Goal: Information Seeking & Learning: Learn about a topic

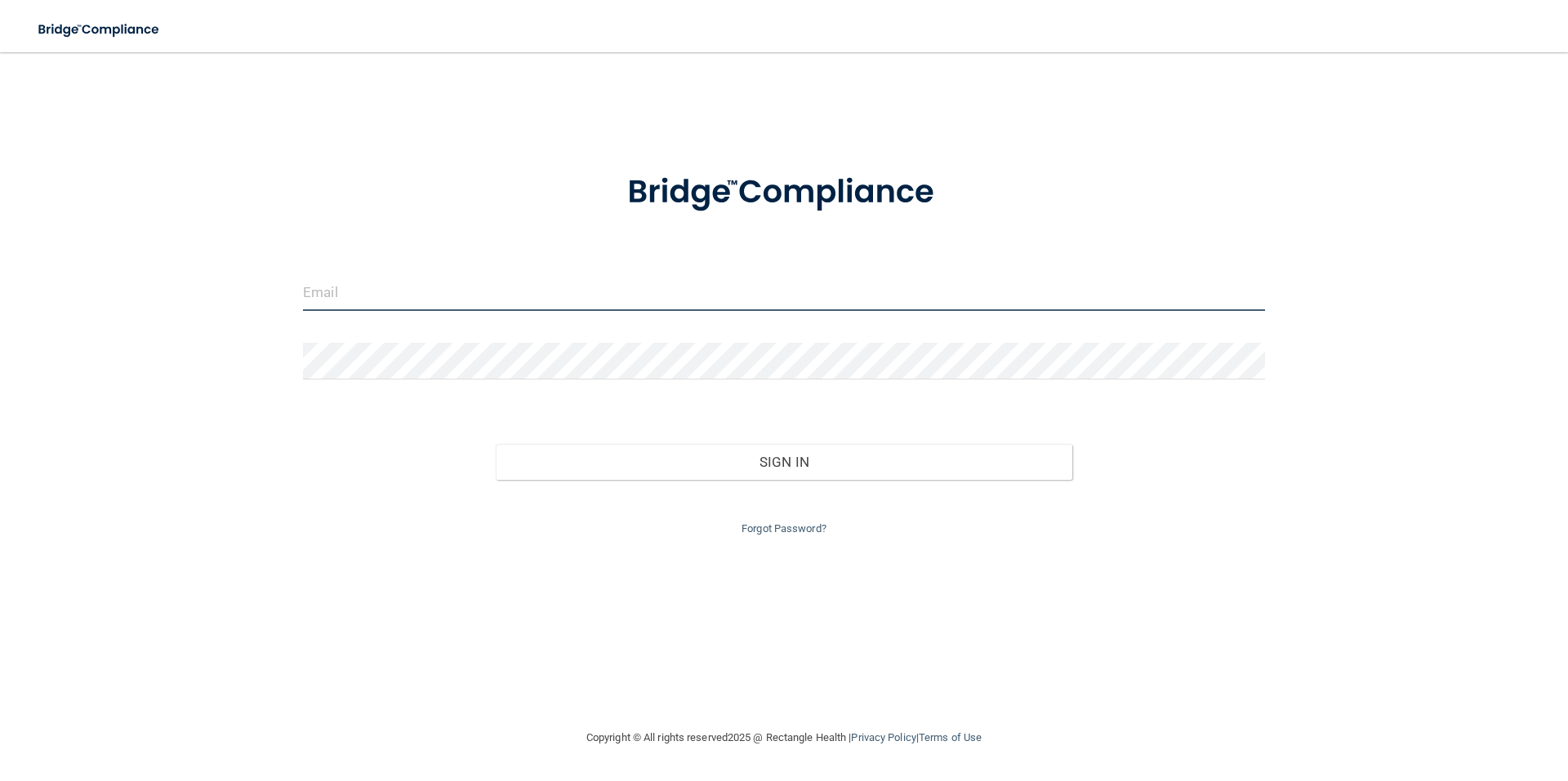
click at [353, 299] on input "email" at bounding box center [784, 293] width 962 height 37
type input "[EMAIL_ADDRESS][DOMAIN_NAME]"
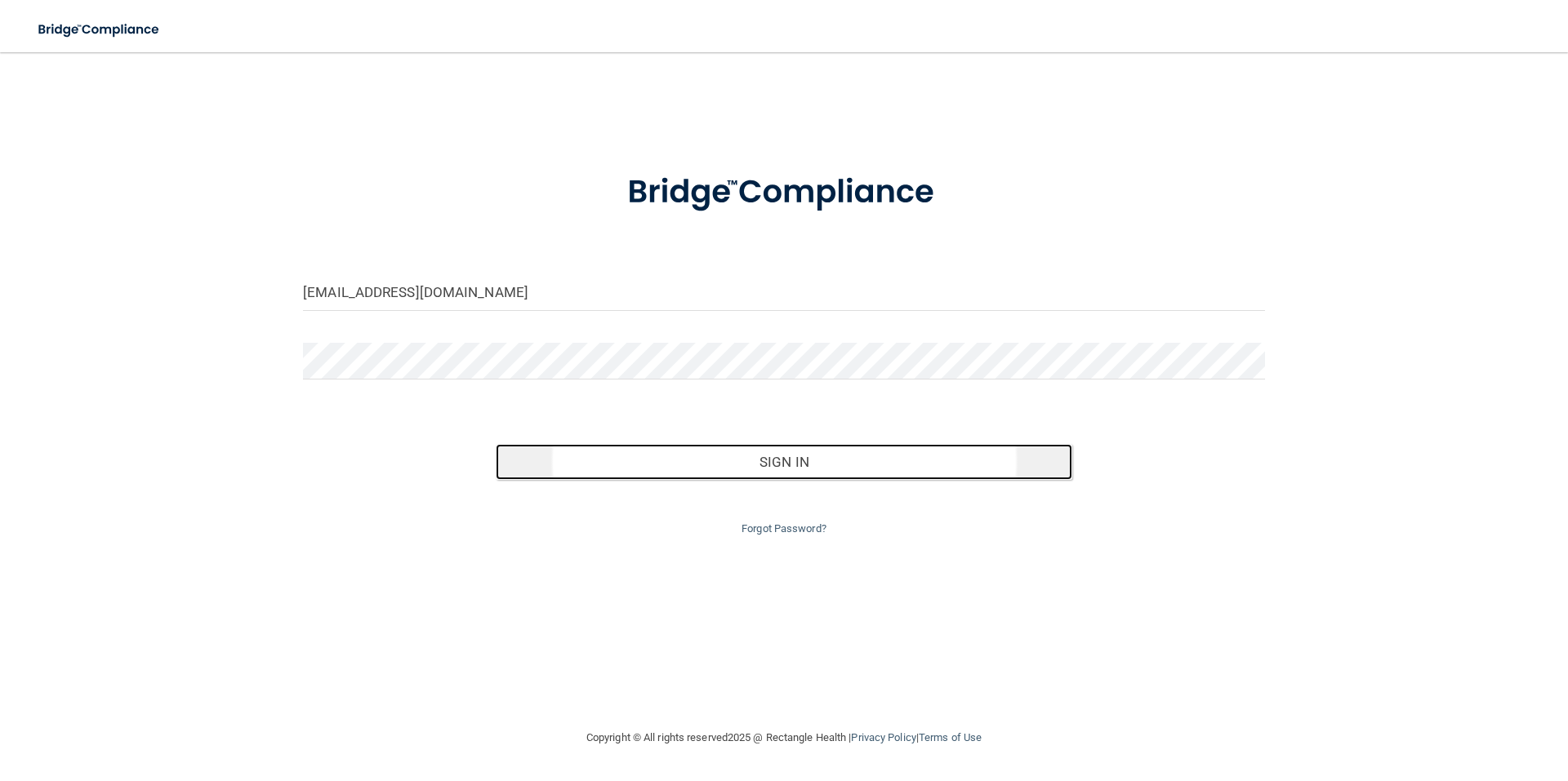
click at [773, 460] on button "Sign In" at bounding box center [784, 461] width 577 height 36
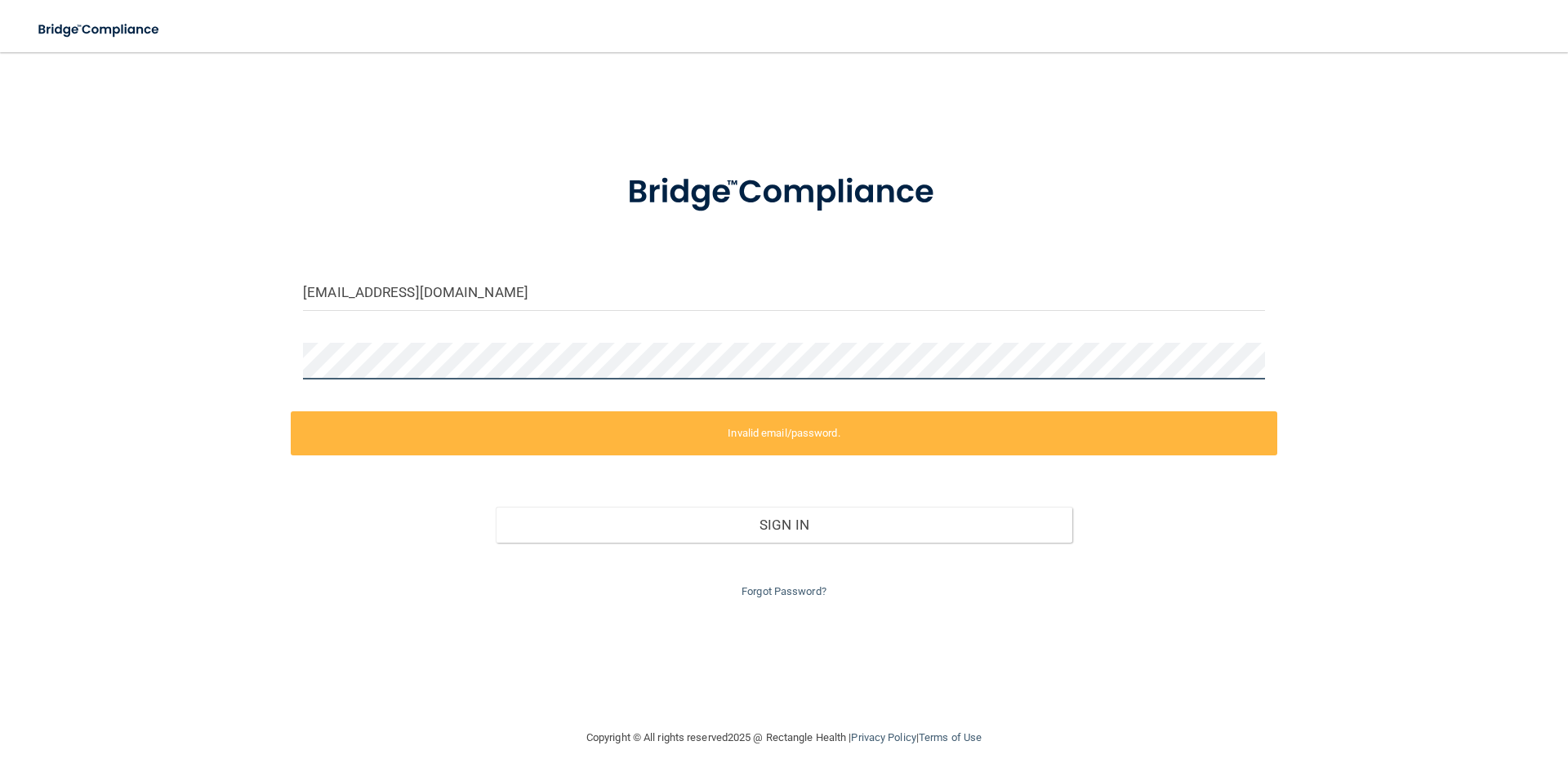
click at [251, 354] on div "[EMAIL_ADDRESS][DOMAIN_NAME] Invalid email/password. You don't have permission …" at bounding box center [784, 390] width 1503 height 643
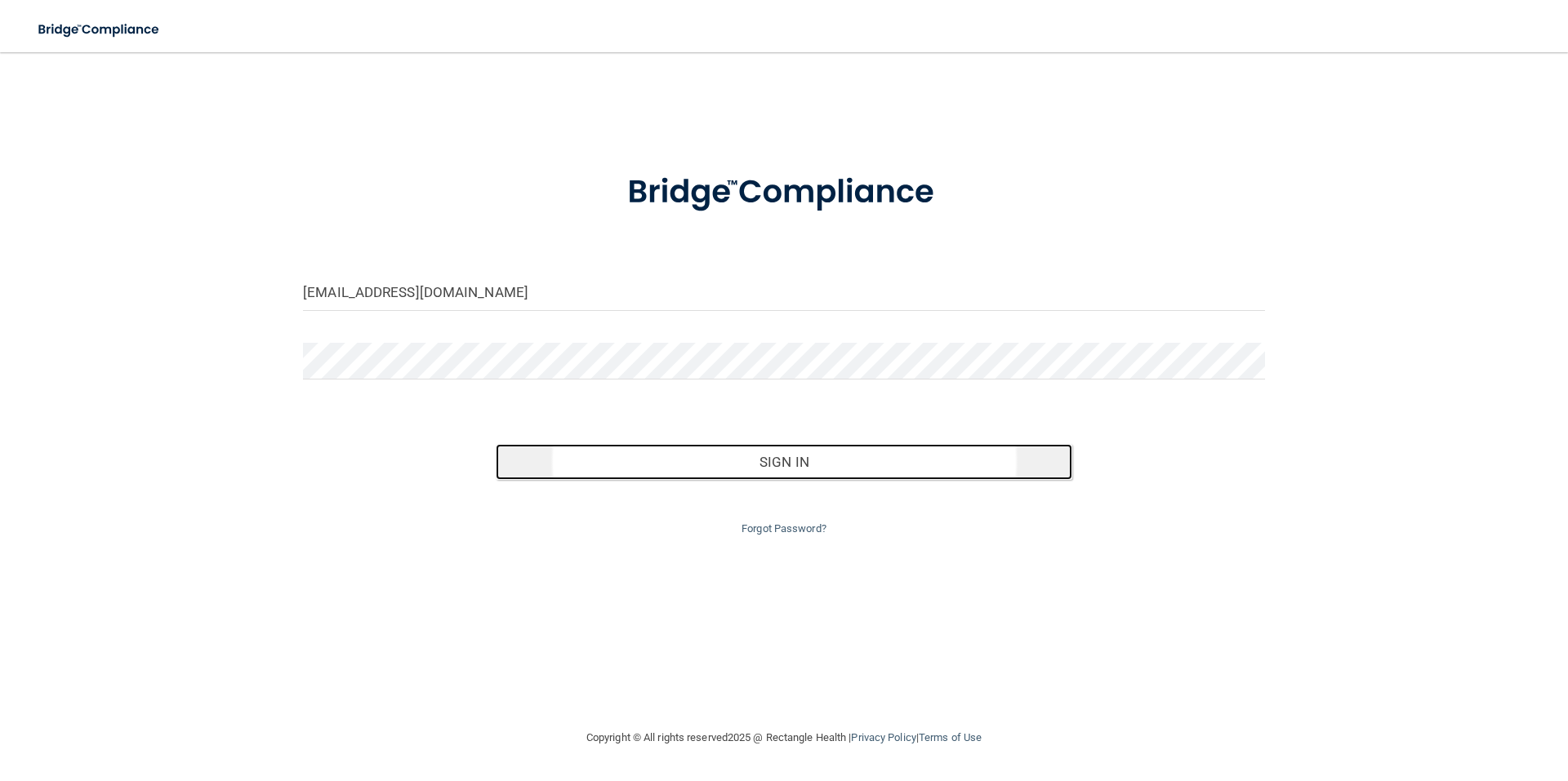
click at [736, 453] on button "Sign In" at bounding box center [784, 461] width 577 height 36
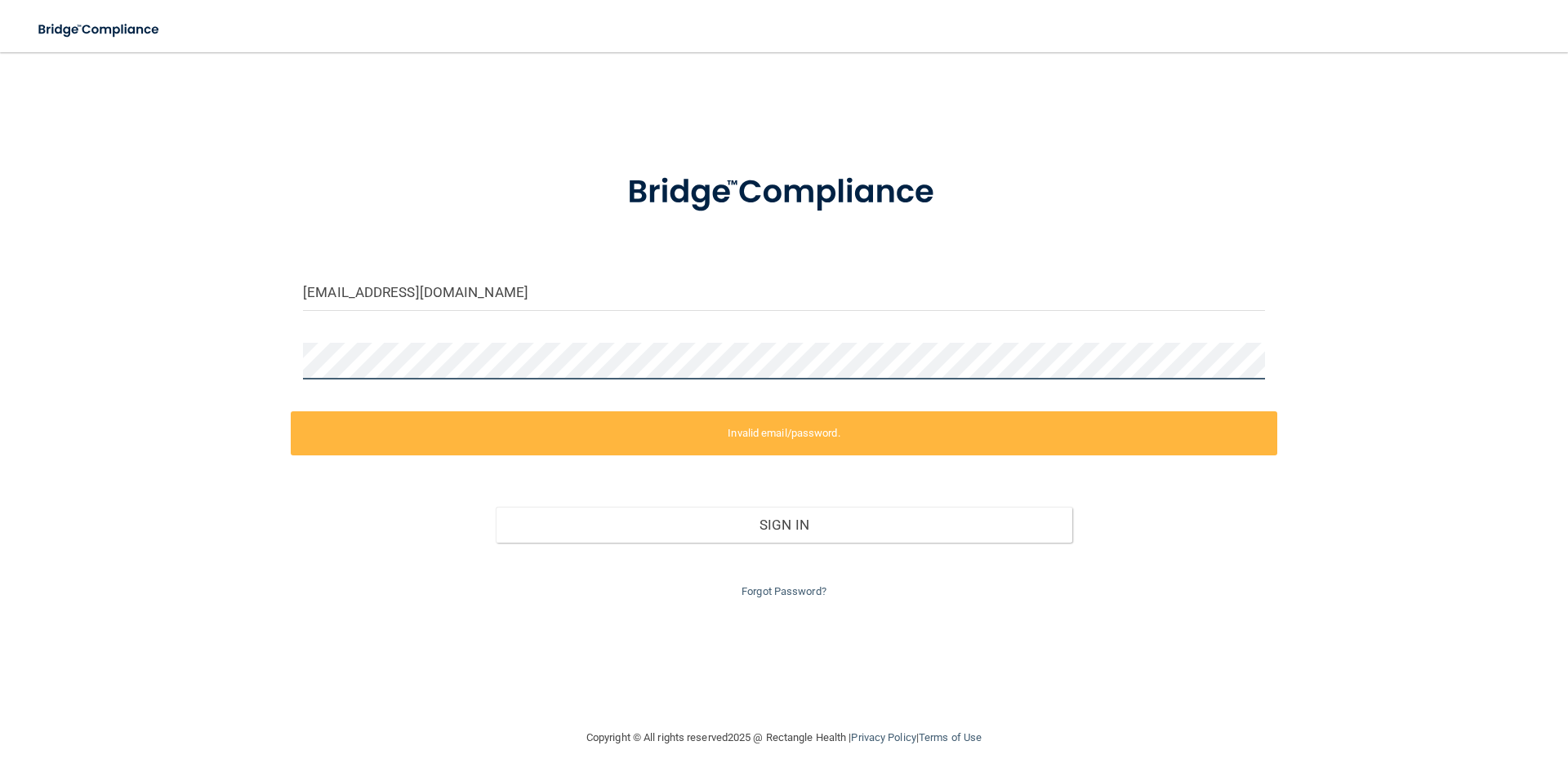
click at [233, 341] on div "[EMAIL_ADDRESS][DOMAIN_NAME] Invalid email/password. You don't have permission …" at bounding box center [784, 390] width 1503 height 643
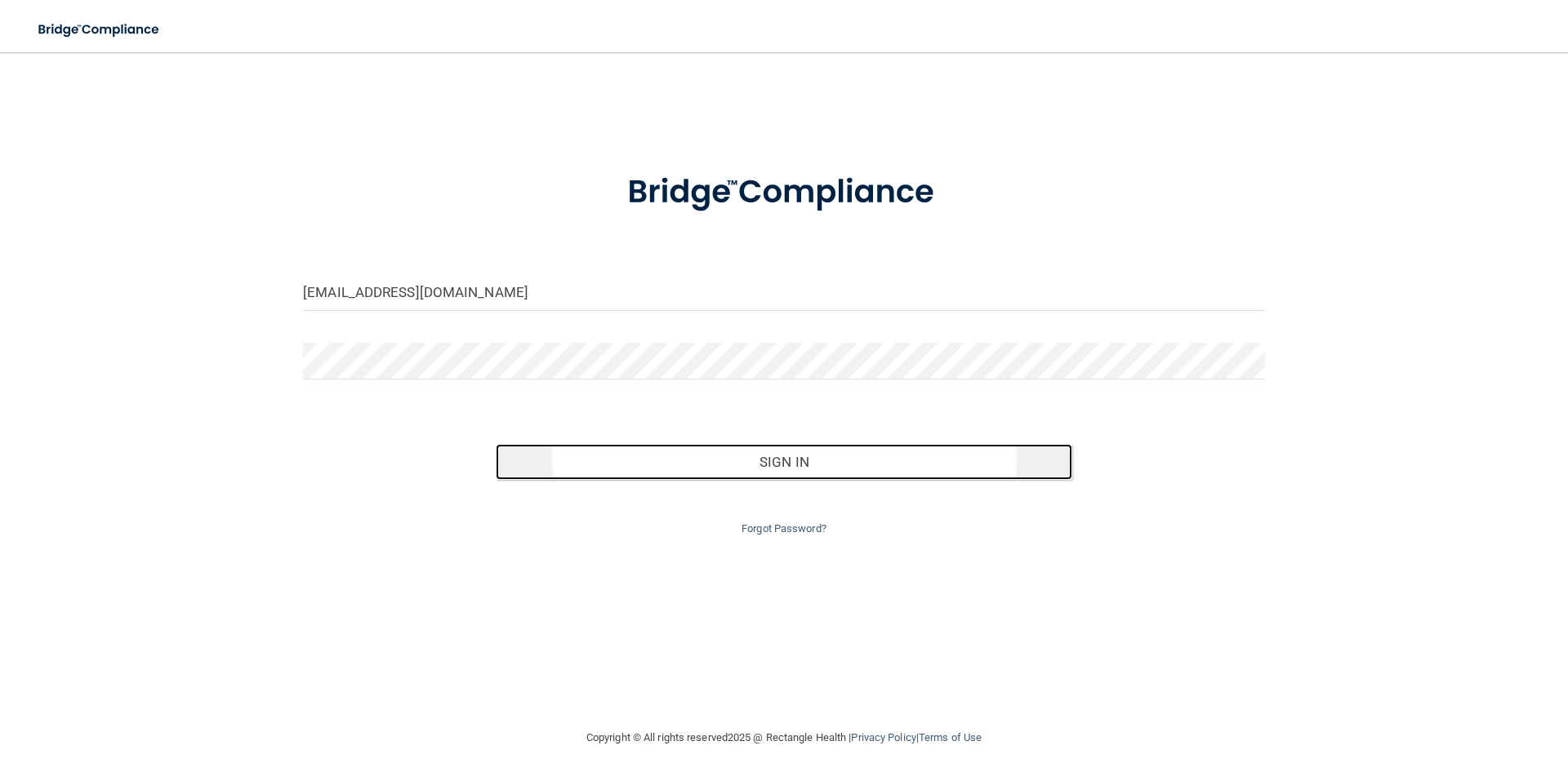
click at [816, 457] on button "Sign In" at bounding box center [784, 461] width 577 height 36
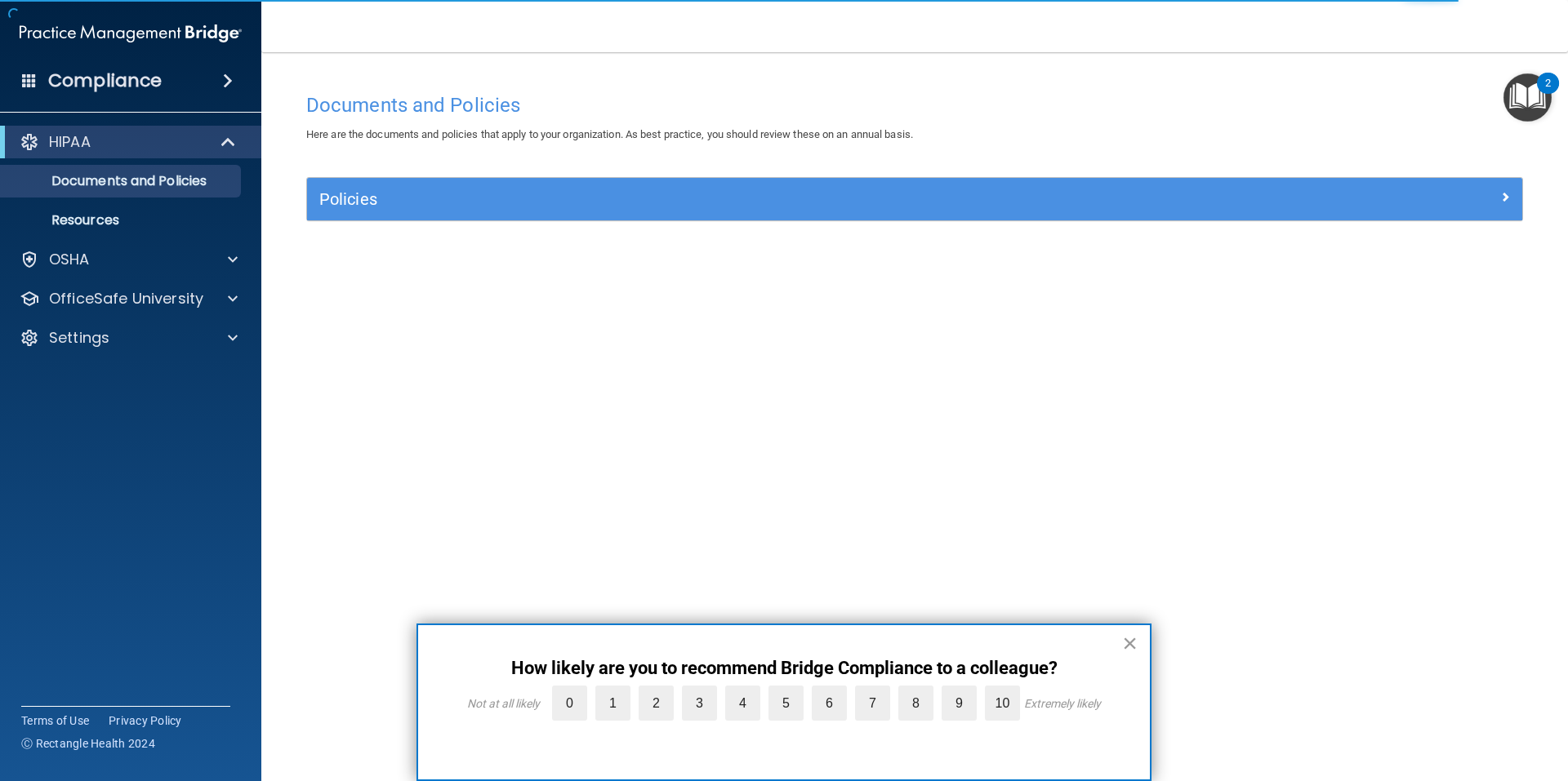
click at [1130, 646] on button "×" at bounding box center [1130, 643] width 16 height 26
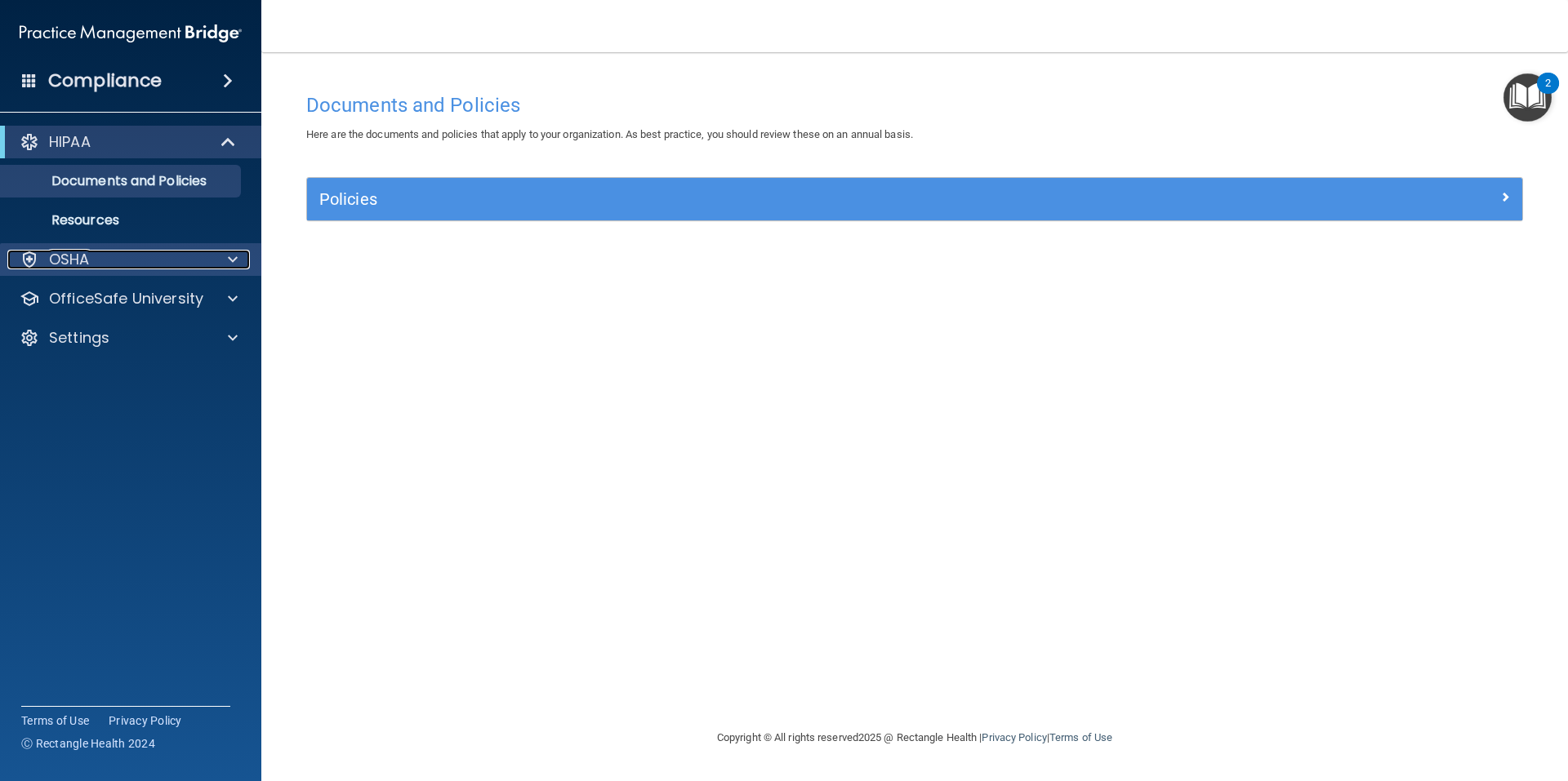
click at [119, 261] on div "OSHA" at bounding box center [109, 259] width 203 height 19
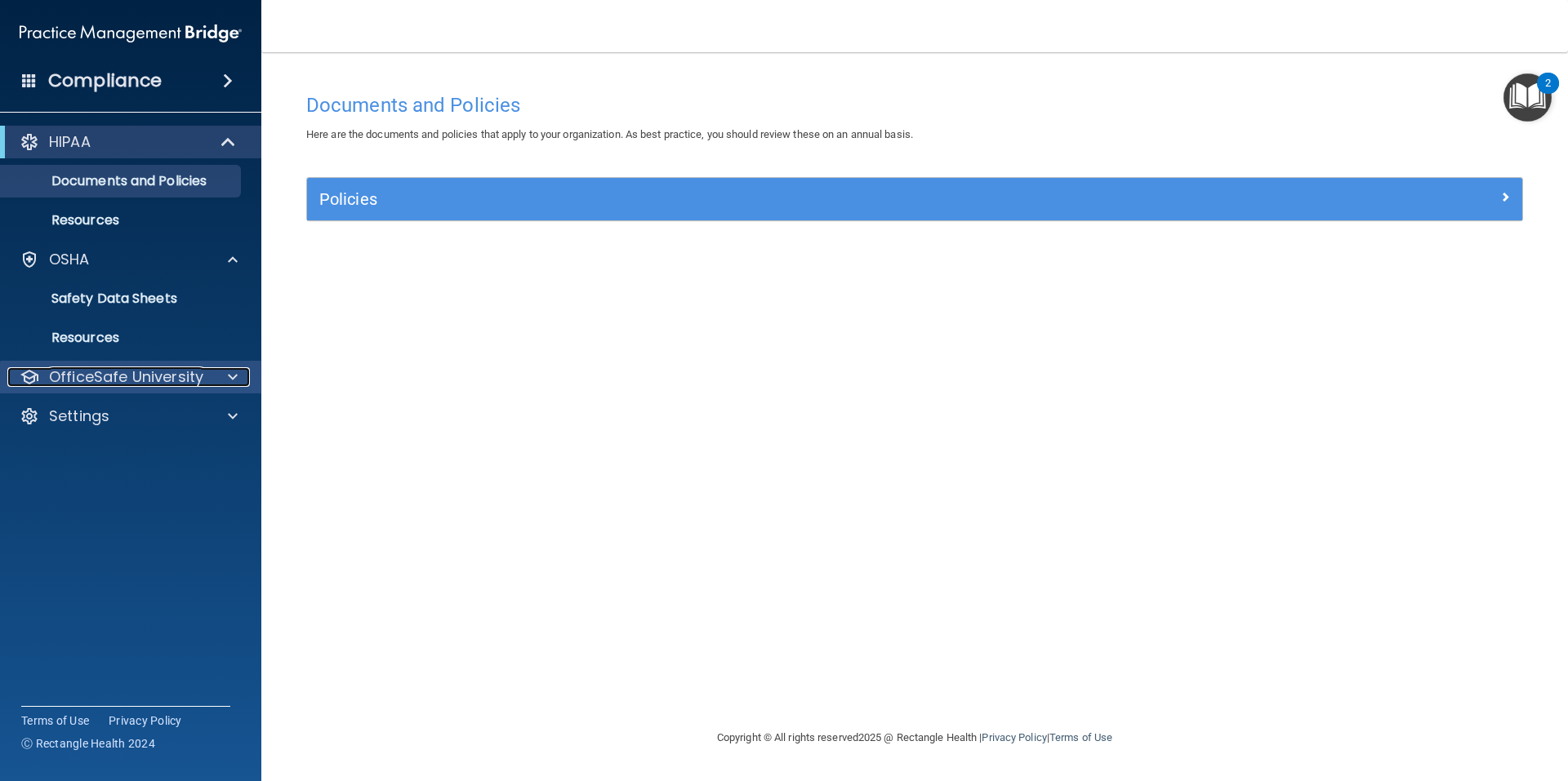
click at [170, 381] on p "OfficeSafe University" at bounding box center [126, 377] width 154 height 19
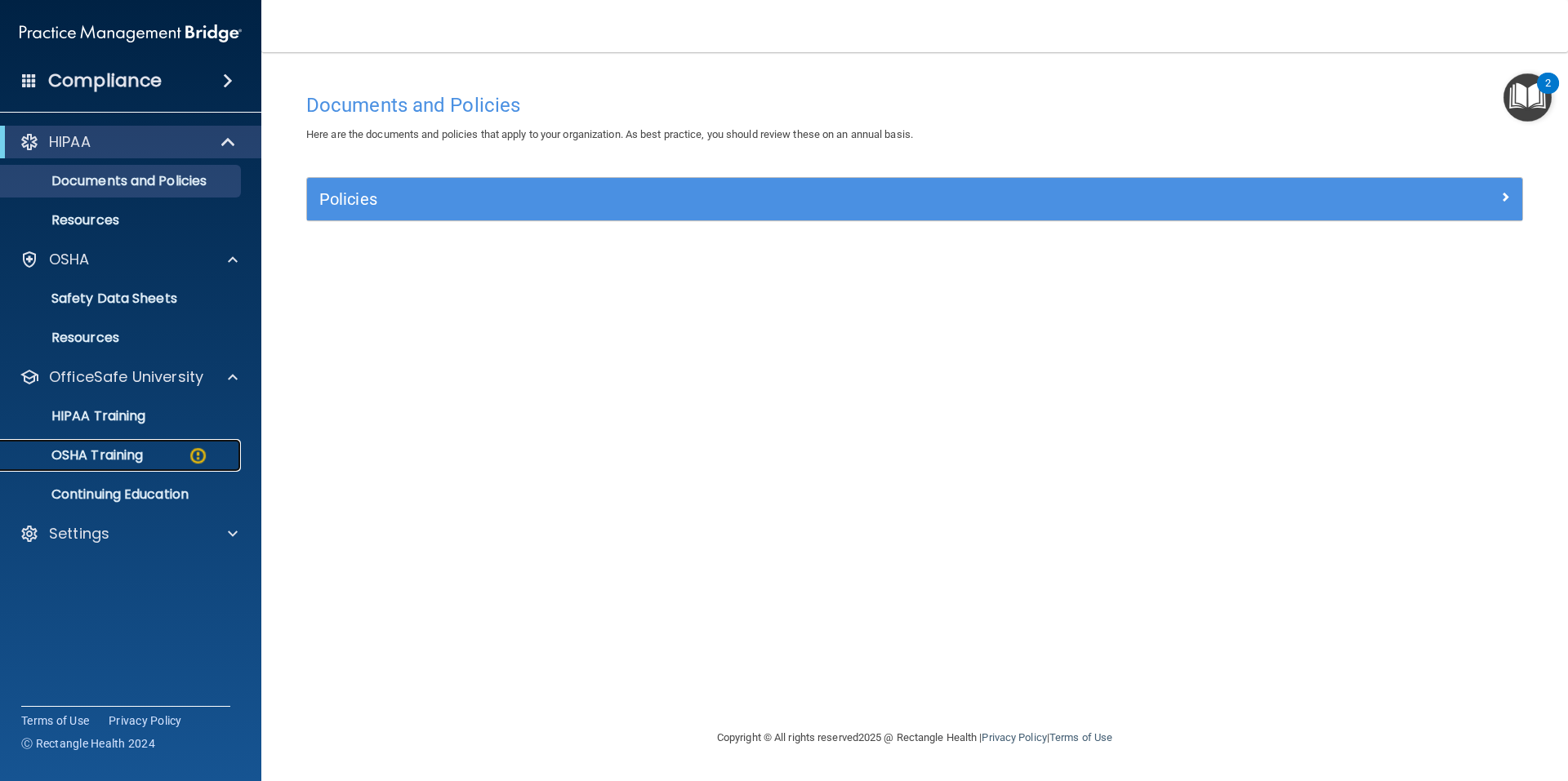
click at [116, 453] on p "OSHA Training" at bounding box center [77, 455] width 132 height 17
